Goal: Transaction & Acquisition: Purchase product/service

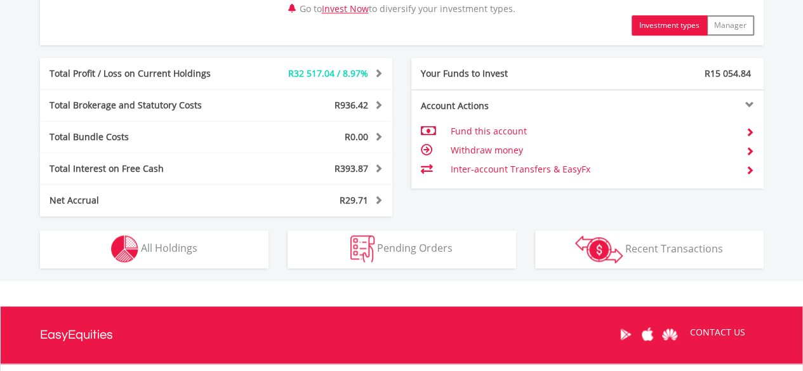
scroll to position [698, 0]
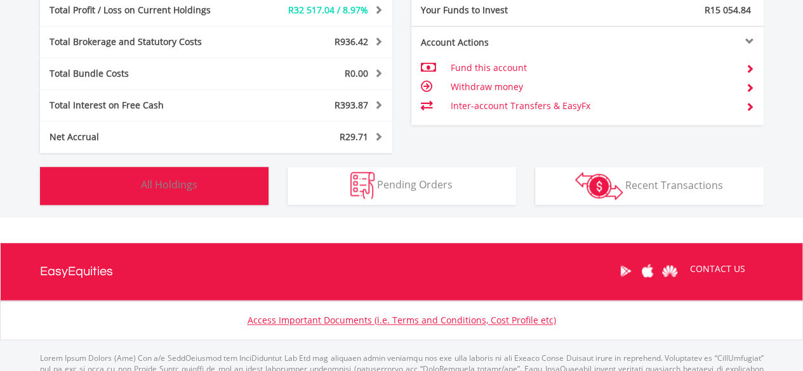
click at [211, 183] on button "Holdings All Holdings" at bounding box center [154, 186] width 229 height 38
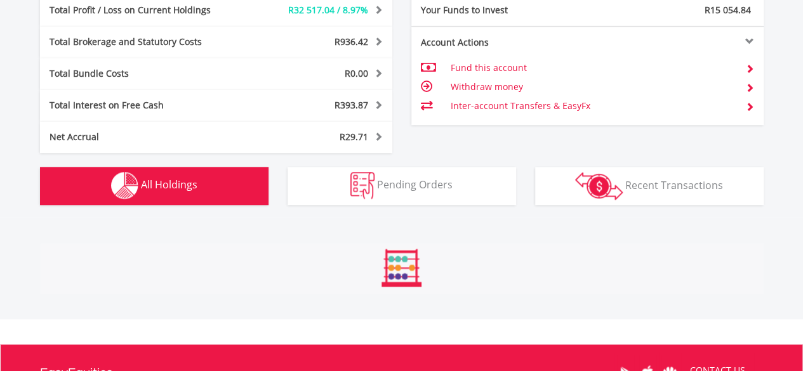
scroll to position [941, 0]
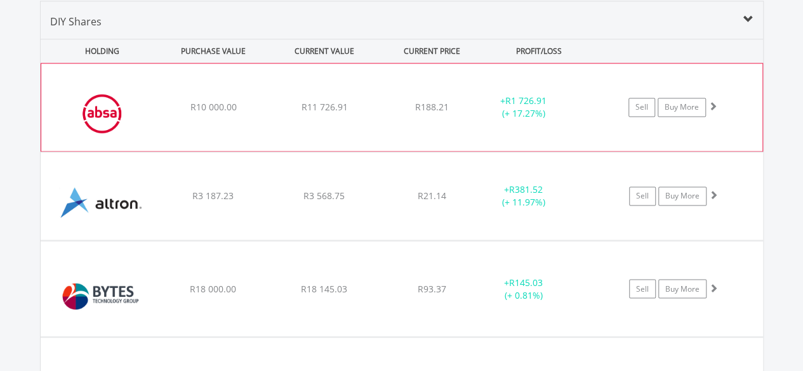
click at [157, 112] on div "﻿ Absa Group Limited R10 000.00 R11 726.91 R188.21 + R1 726.91 (+ 17.27%) Sell …" at bounding box center [401, 107] width 721 height 88
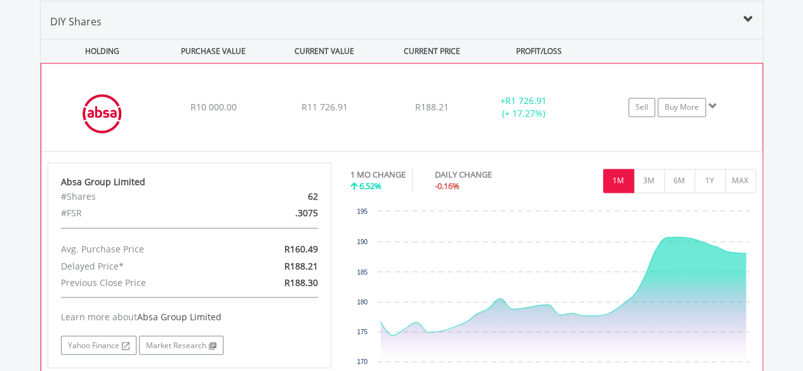
click at [150, 110] on img at bounding box center [102, 113] width 109 height 69
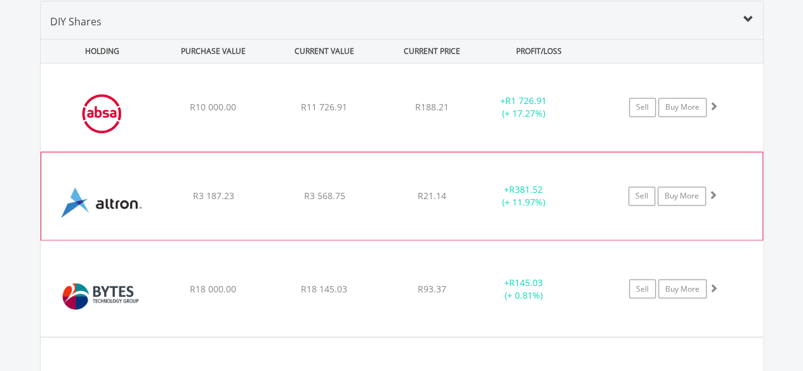
click at [160, 114] on div "R3 187.23" at bounding box center [213, 107] width 109 height 13
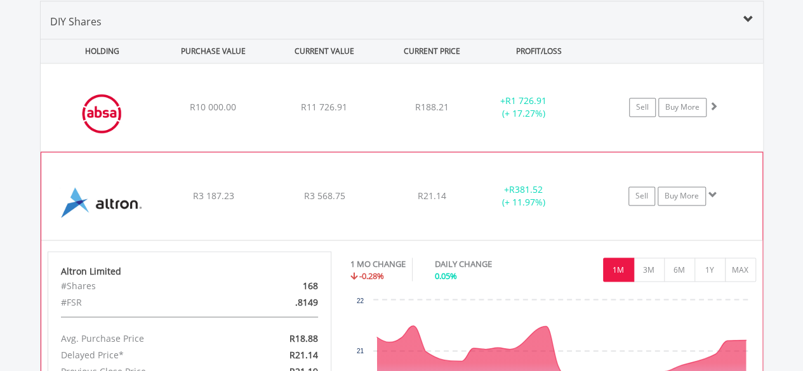
click at [160, 114] on div "R3 187.23" at bounding box center [213, 107] width 109 height 13
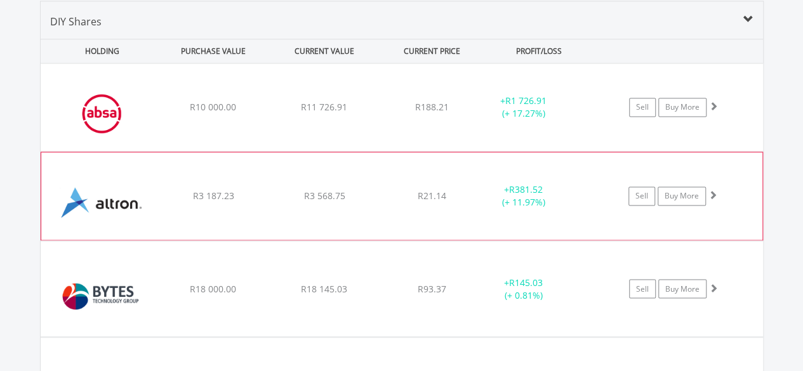
click at [162, 151] on div "﻿ Altron Limited R3 187.23 R3 568.75 R21.14 + R381.52 (+ 11.97%) Sell Buy More" at bounding box center [402, 107] width 722 height 88
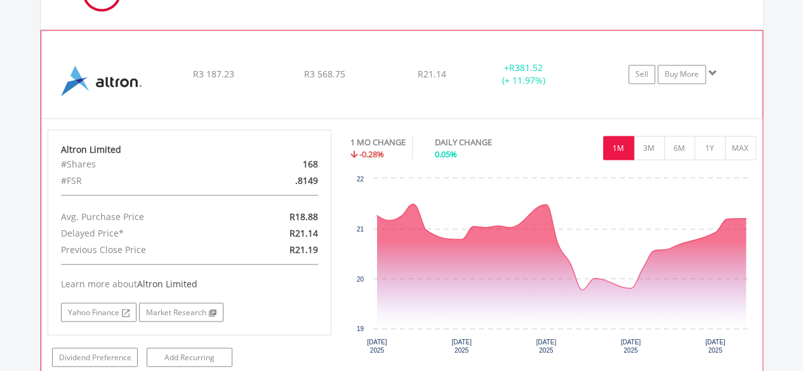
scroll to position [1068, 0]
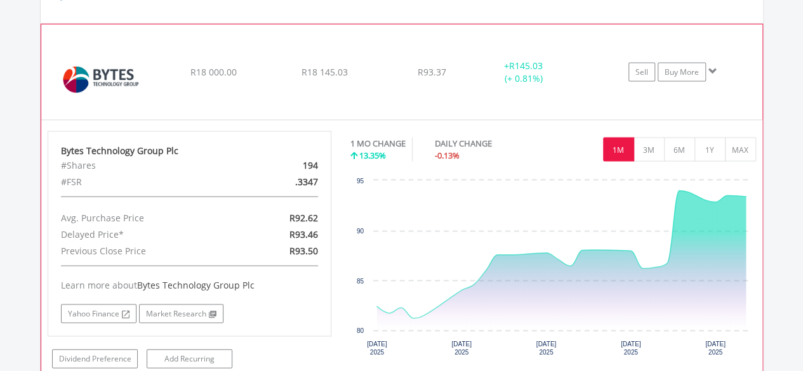
scroll to position [1195, 0]
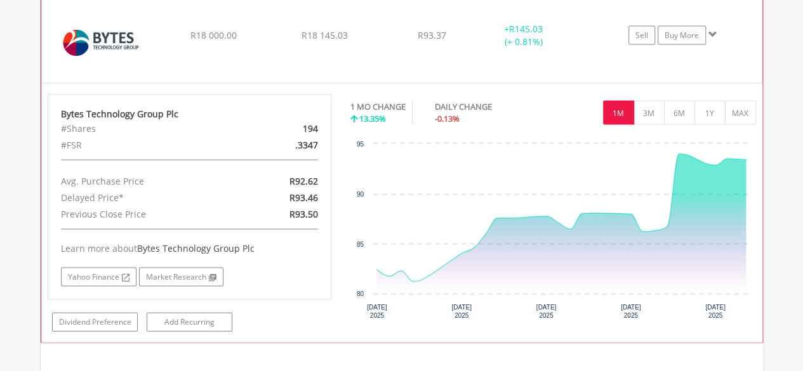
click at [154, 32] on img at bounding box center [102, 41] width 109 height 76
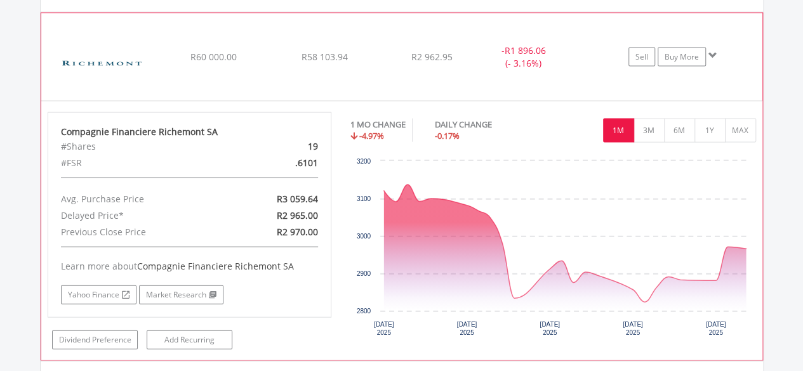
scroll to position [1385, 0]
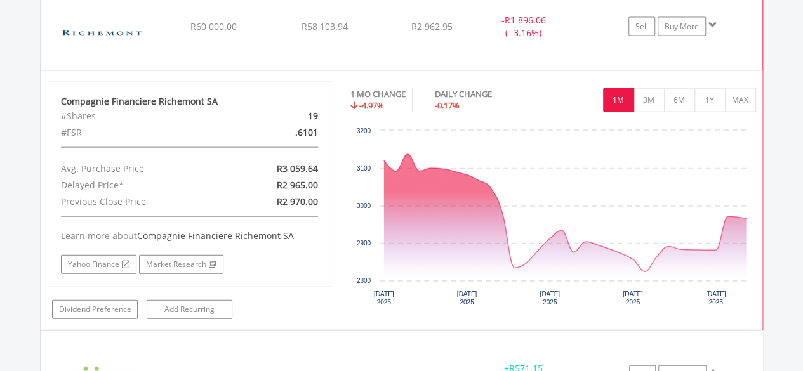
click at [154, 32] on img at bounding box center [102, 33] width 109 height 69
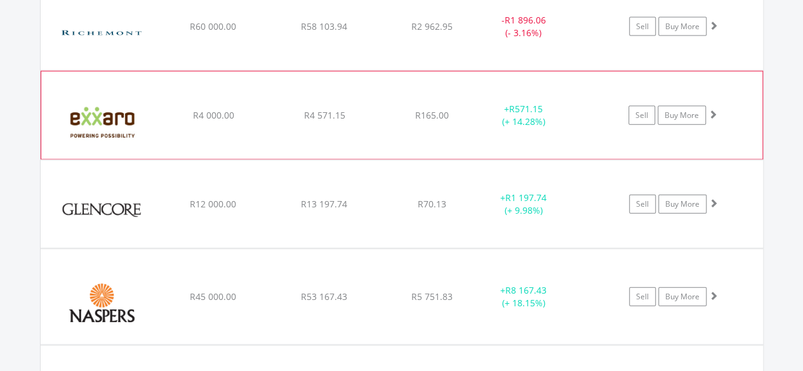
click at [152, 111] on img at bounding box center [102, 122] width 109 height 69
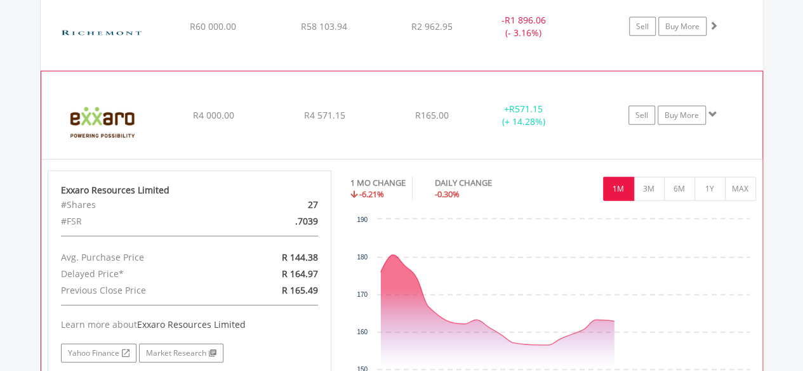
click at [152, 111] on img at bounding box center [102, 122] width 109 height 69
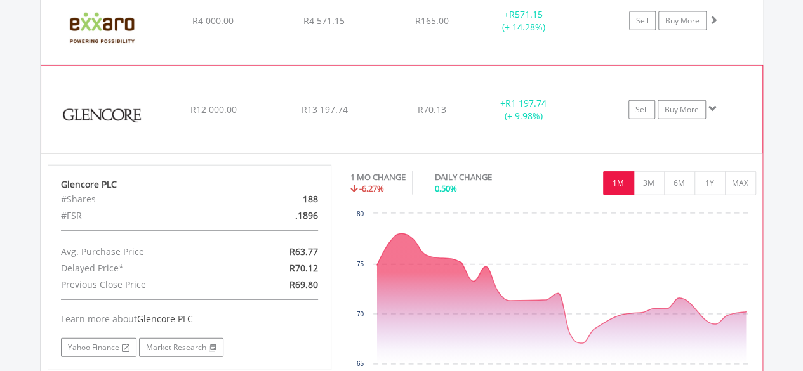
scroll to position [1512, 0]
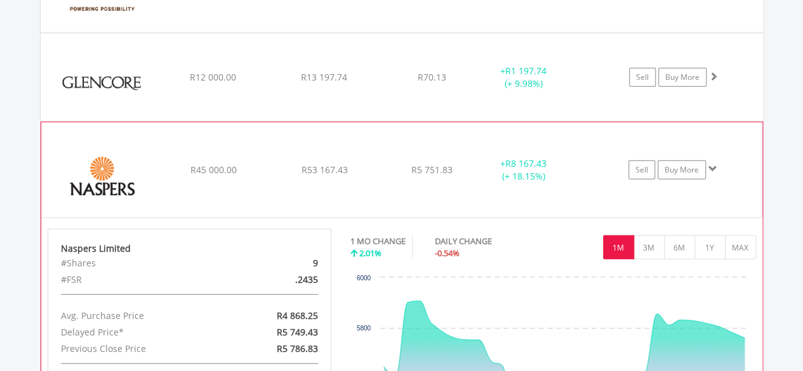
scroll to position [1576, 0]
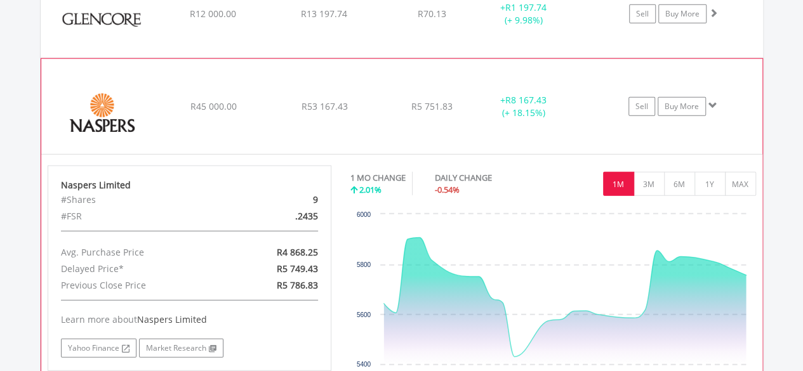
click at [152, 102] on img at bounding box center [102, 113] width 109 height 76
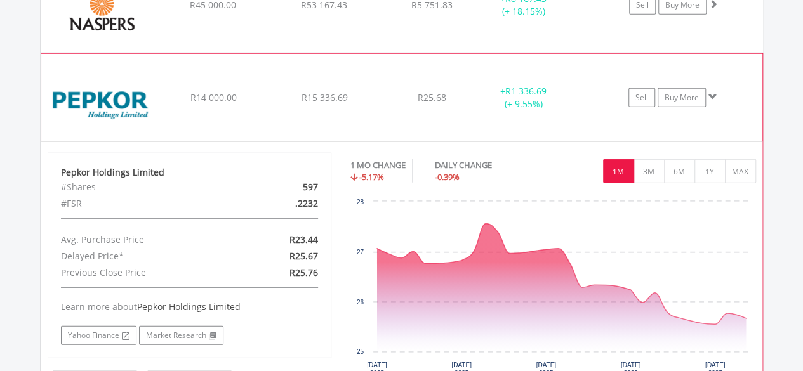
scroll to position [1703, 0]
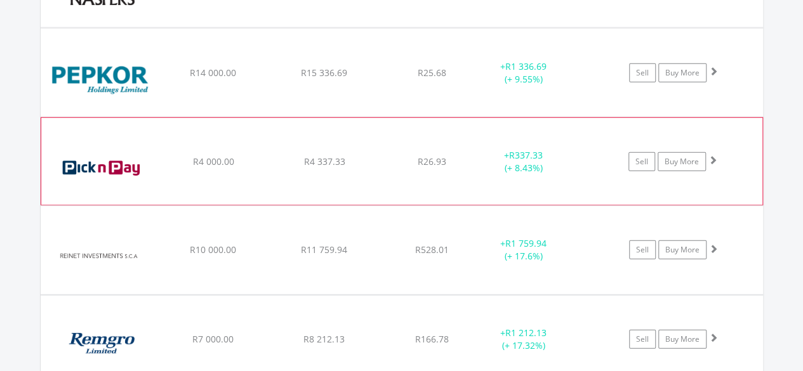
scroll to position [1766, 0]
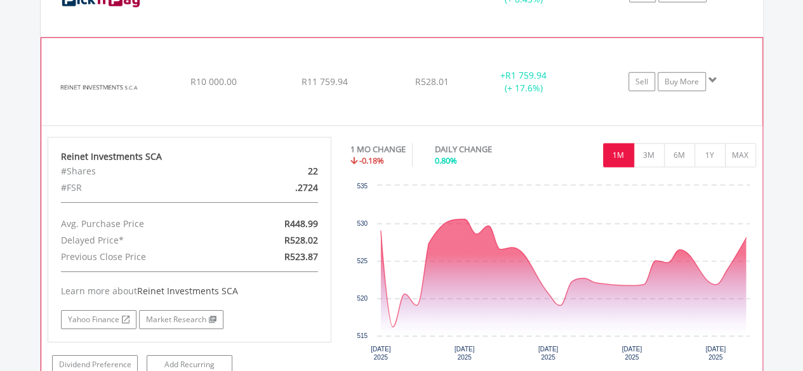
scroll to position [1893, 0]
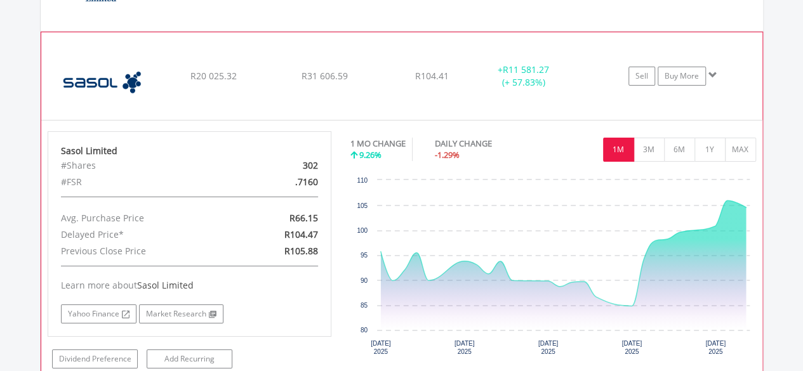
scroll to position [2084, 0]
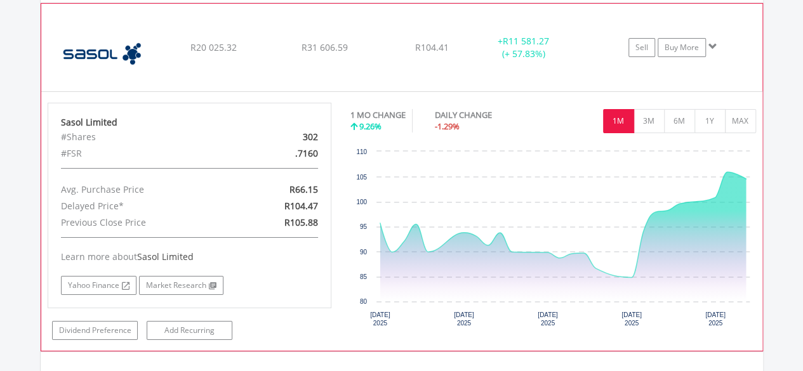
click at [153, 40] on img at bounding box center [102, 54] width 109 height 69
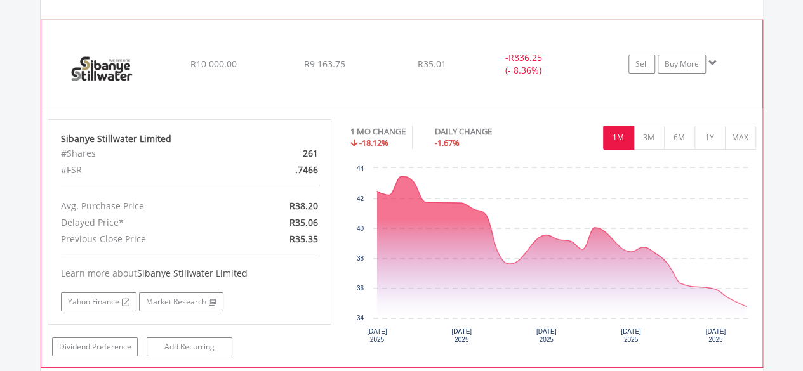
scroll to position [2274, 0]
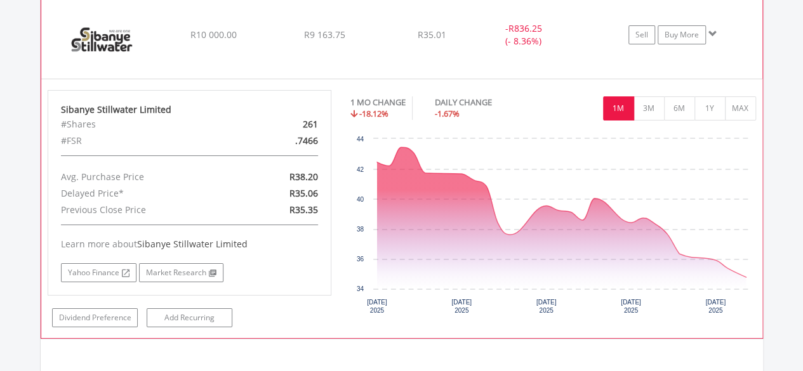
click at [154, 24] on img at bounding box center [102, 41] width 109 height 69
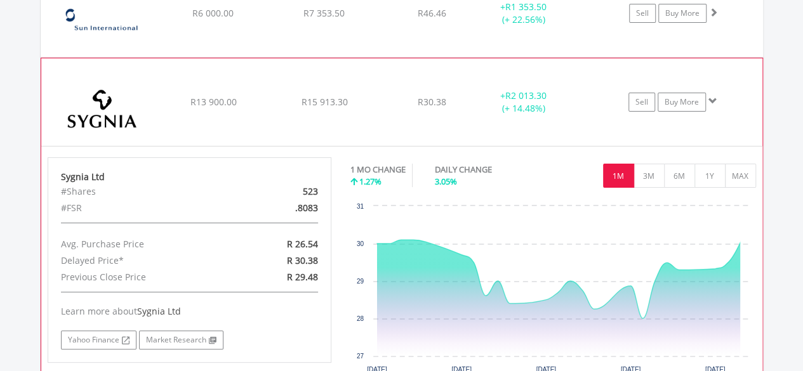
scroll to position [2401, 0]
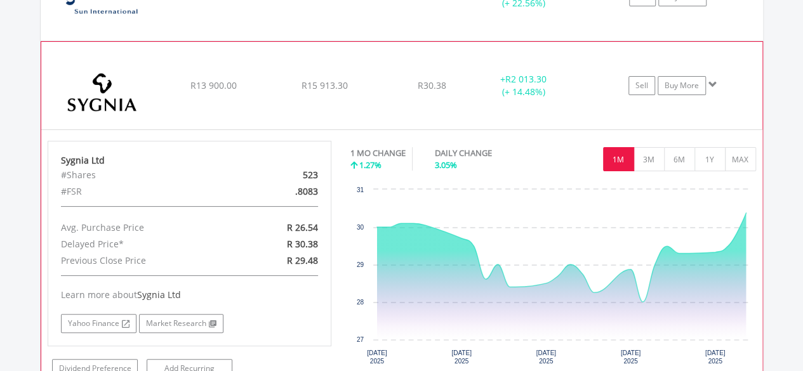
click at [147, 74] on img at bounding box center [102, 92] width 109 height 69
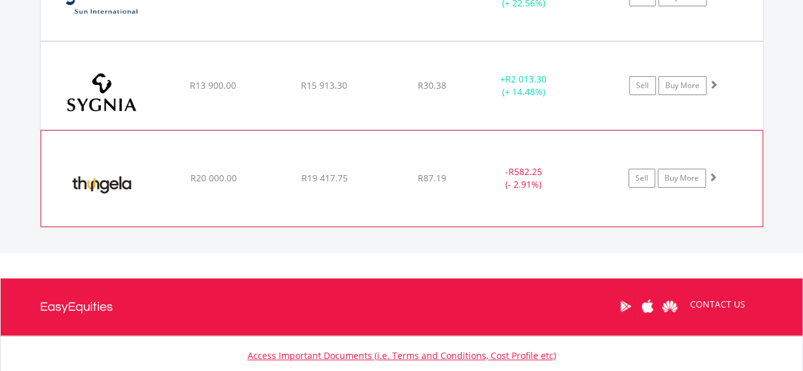
click at [153, 170] on img at bounding box center [102, 185] width 109 height 76
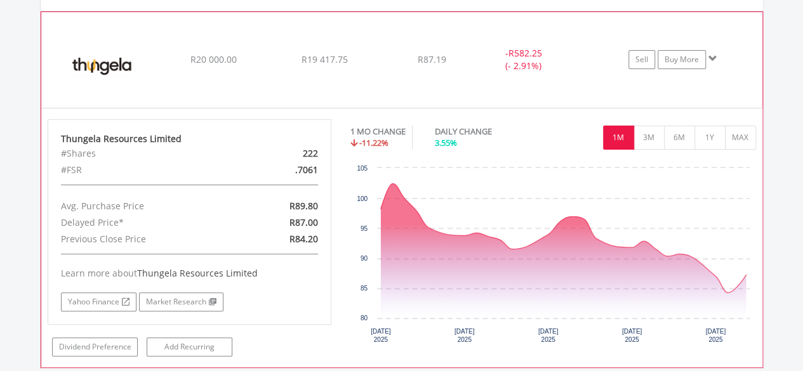
scroll to position [2528, 0]
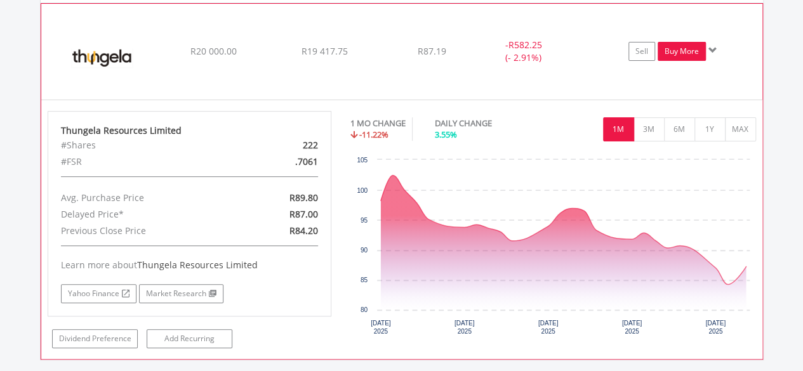
click at [679, 42] on link "Buy More" at bounding box center [682, 51] width 48 height 19
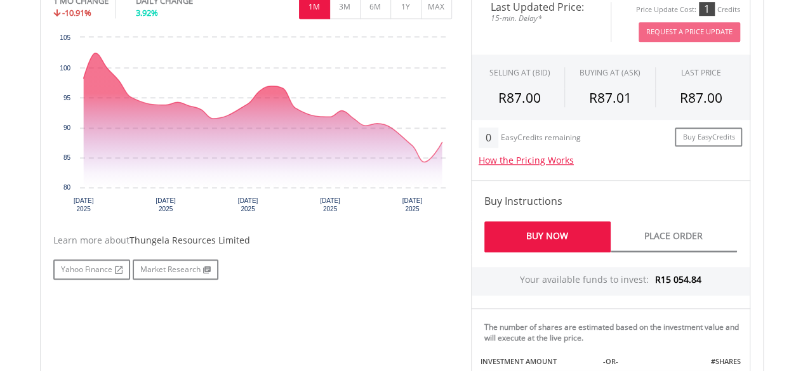
scroll to position [508, 0]
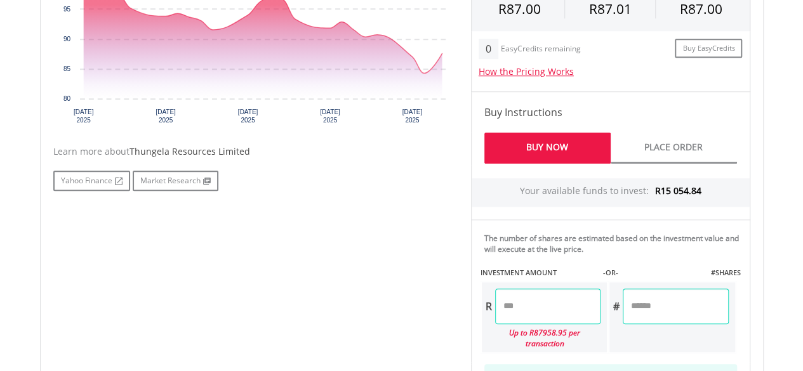
click at [526, 303] on input "number" at bounding box center [547, 307] width 105 height 36
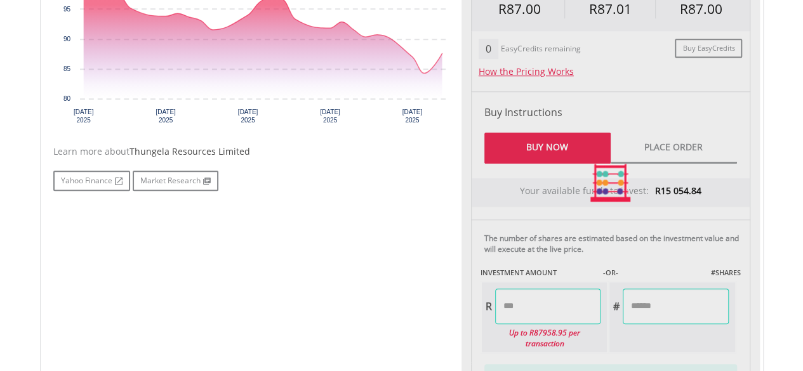
click at [444, 307] on div "No chart available. 1 MO CHANGE -10.91% DAILY CHANGE 3.92% 1M 3M 6M 1Y MAX Char…" at bounding box center [402, 183] width 716 height 566
type input "*******"
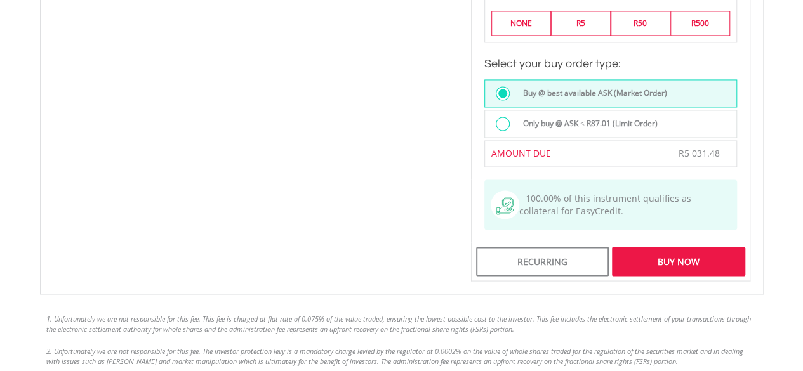
scroll to position [1016, 0]
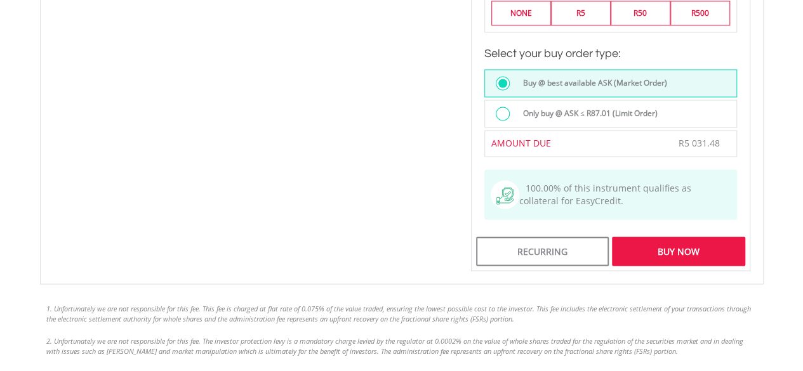
click at [659, 237] on div "Buy Now" at bounding box center [678, 251] width 133 height 29
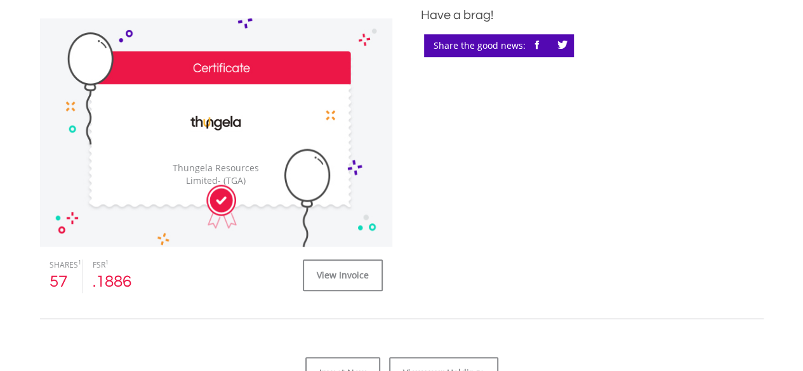
scroll to position [381, 0]
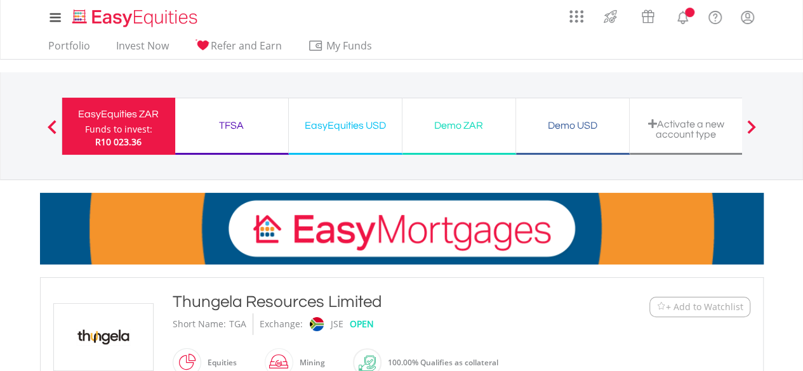
scroll to position [823, 0]
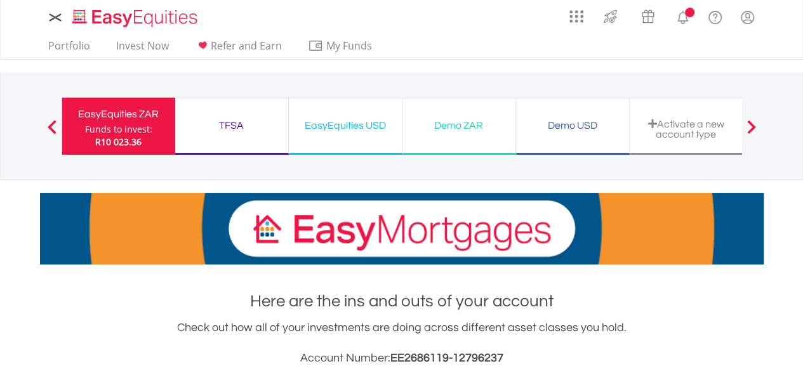
scroll to position [528, 0]
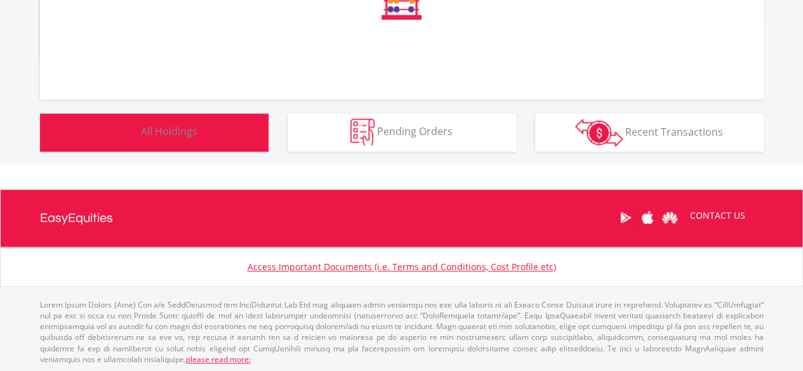
click at [167, 140] on button "Holdings All Holdings" at bounding box center [154, 133] width 229 height 38
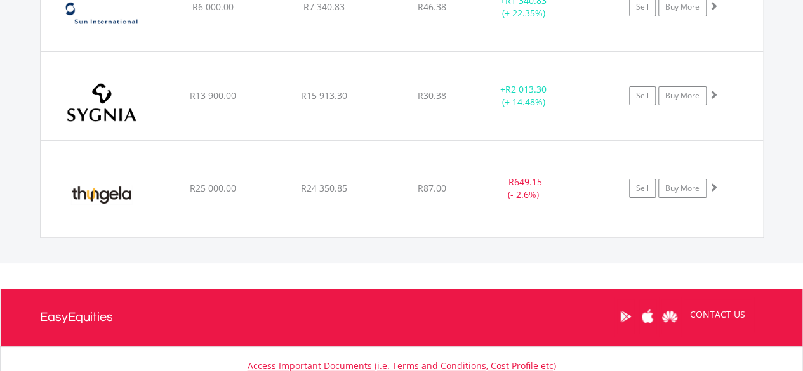
scroll to position [2401, 0]
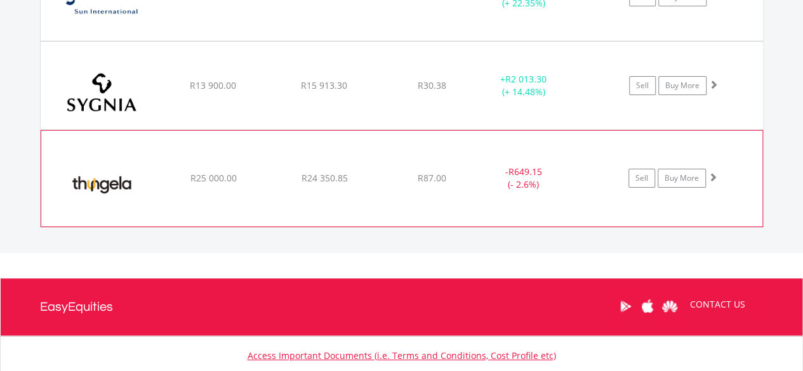
click at [153, 167] on img at bounding box center [102, 185] width 109 height 76
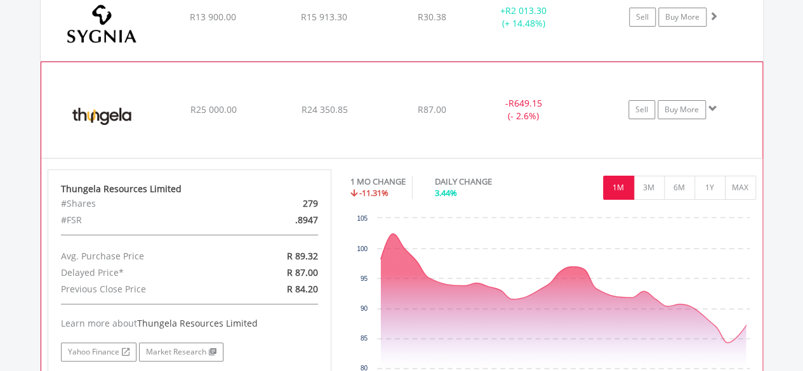
scroll to position [2528, 0]
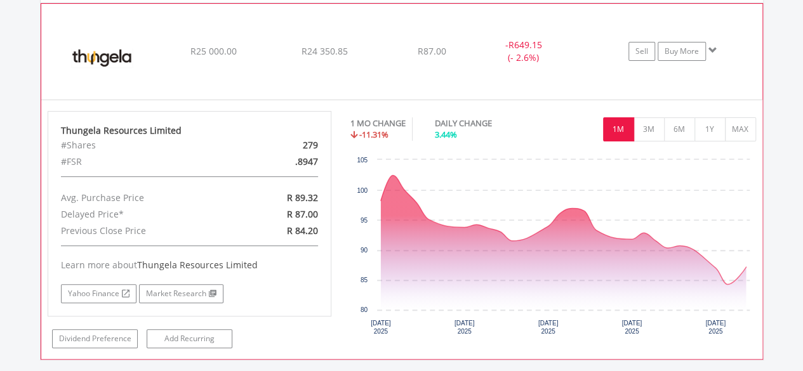
click at [145, 37] on img at bounding box center [102, 58] width 109 height 76
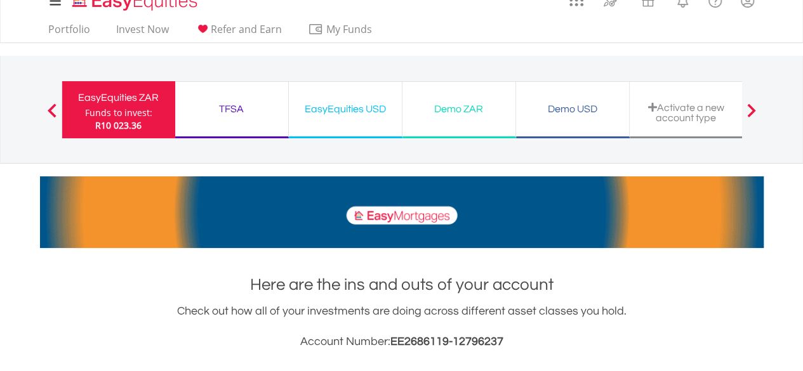
scroll to position [0, 0]
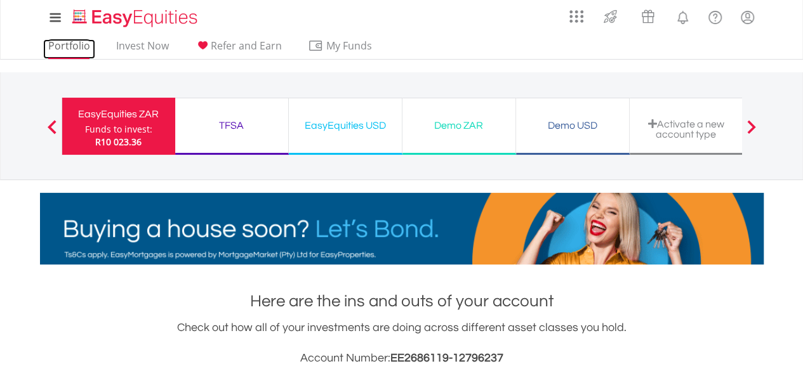
click at [73, 48] on link "Portfolio" at bounding box center [69, 49] width 52 height 20
